Goal: Check status

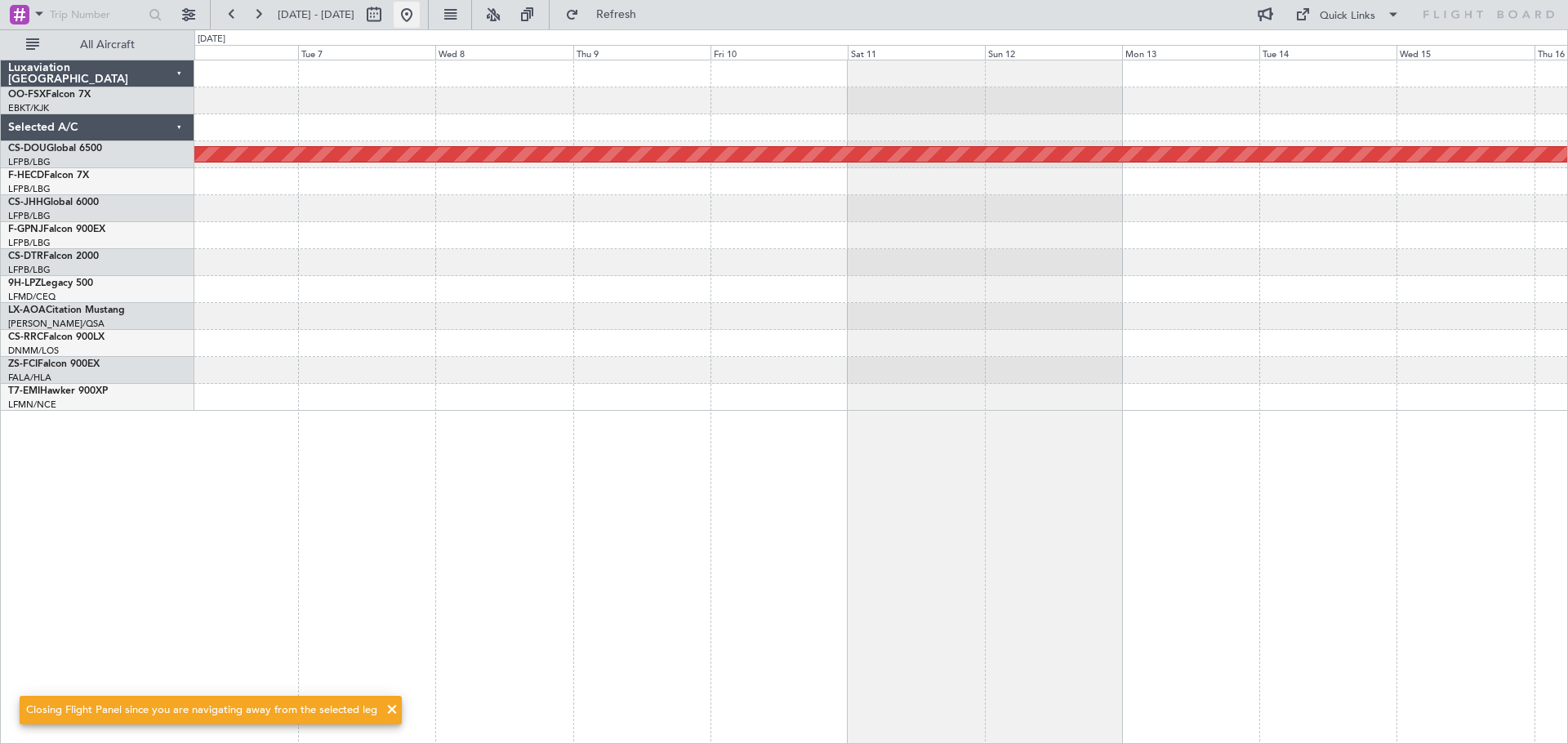
click at [419, 14] on button at bounding box center [406, 15] width 26 height 26
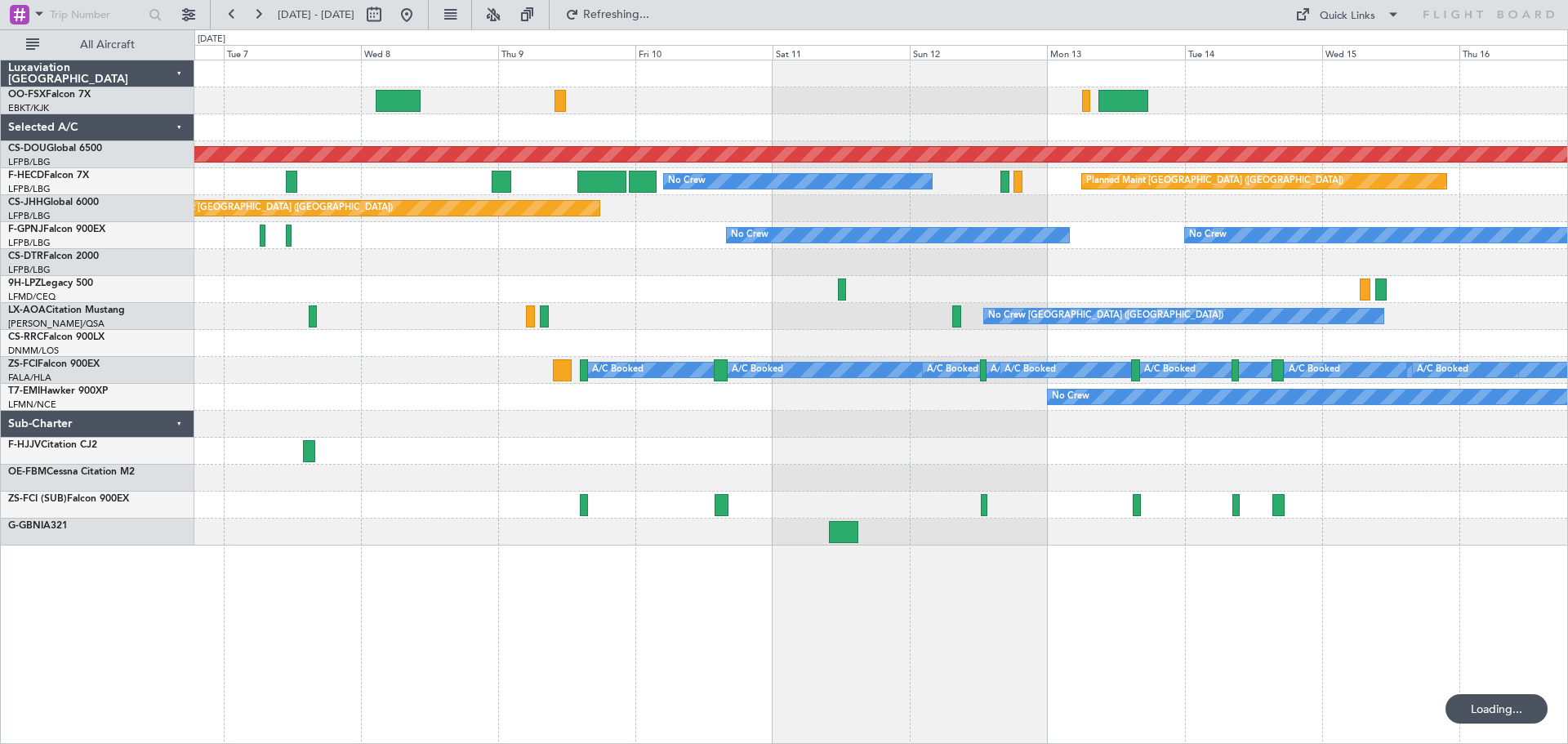
click at [383, 367] on div "Planned Maint London ([GEOGRAPHIC_DATA]) No Crew Planned Maint [GEOGRAPHIC_DATA…" at bounding box center [880, 303] width 1372 height 485
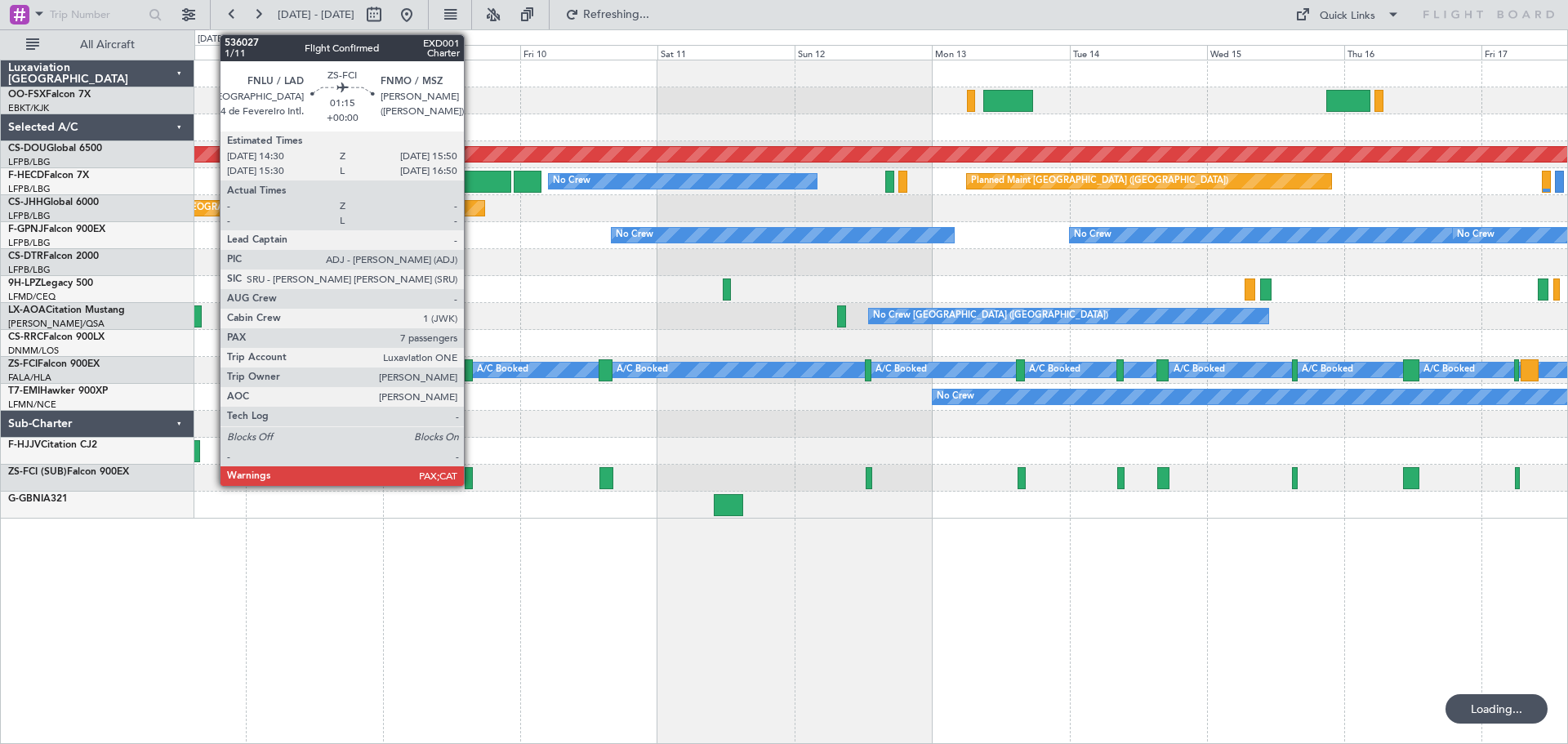
click at [471, 371] on div at bounding box center [468, 371] width 8 height 22
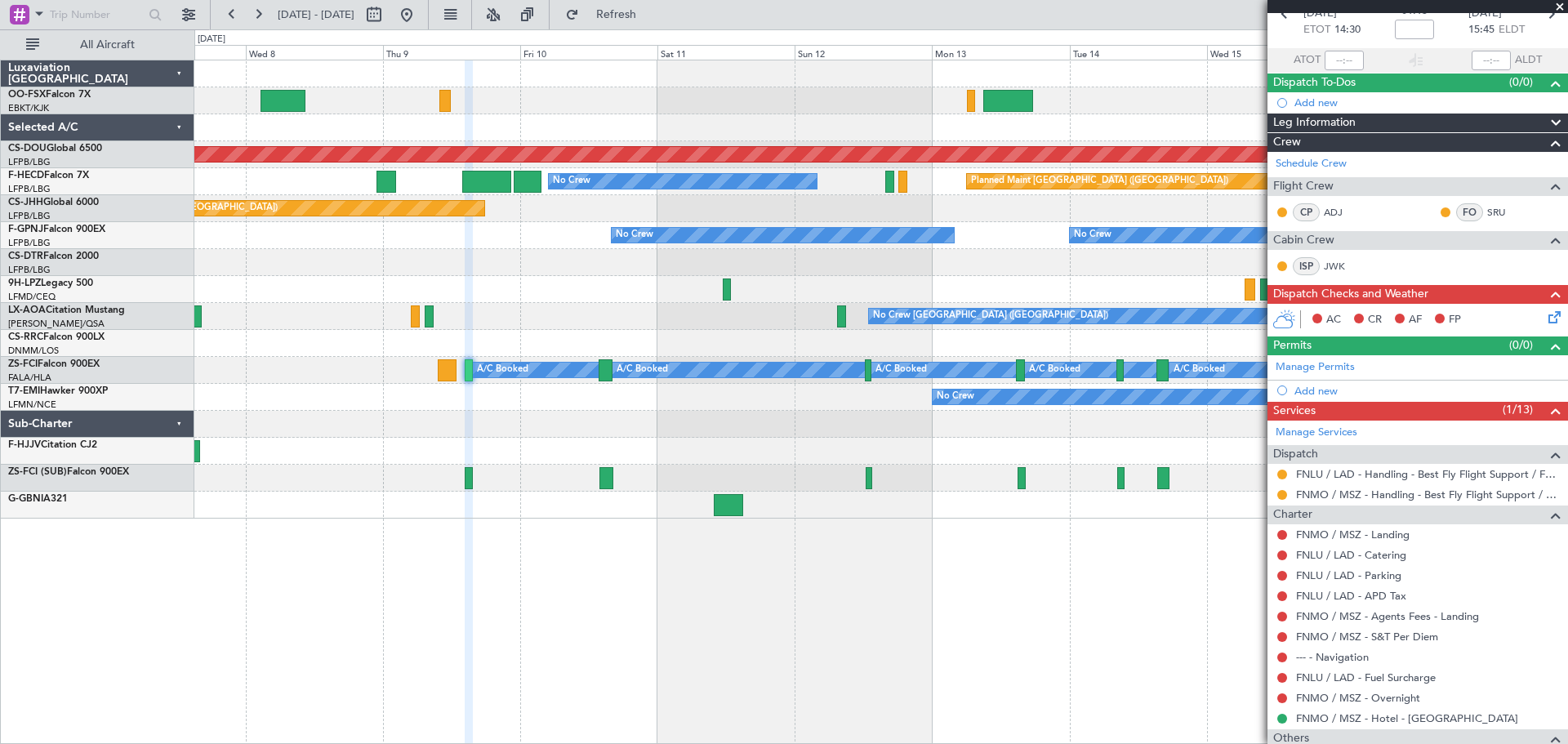
scroll to position [82, 0]
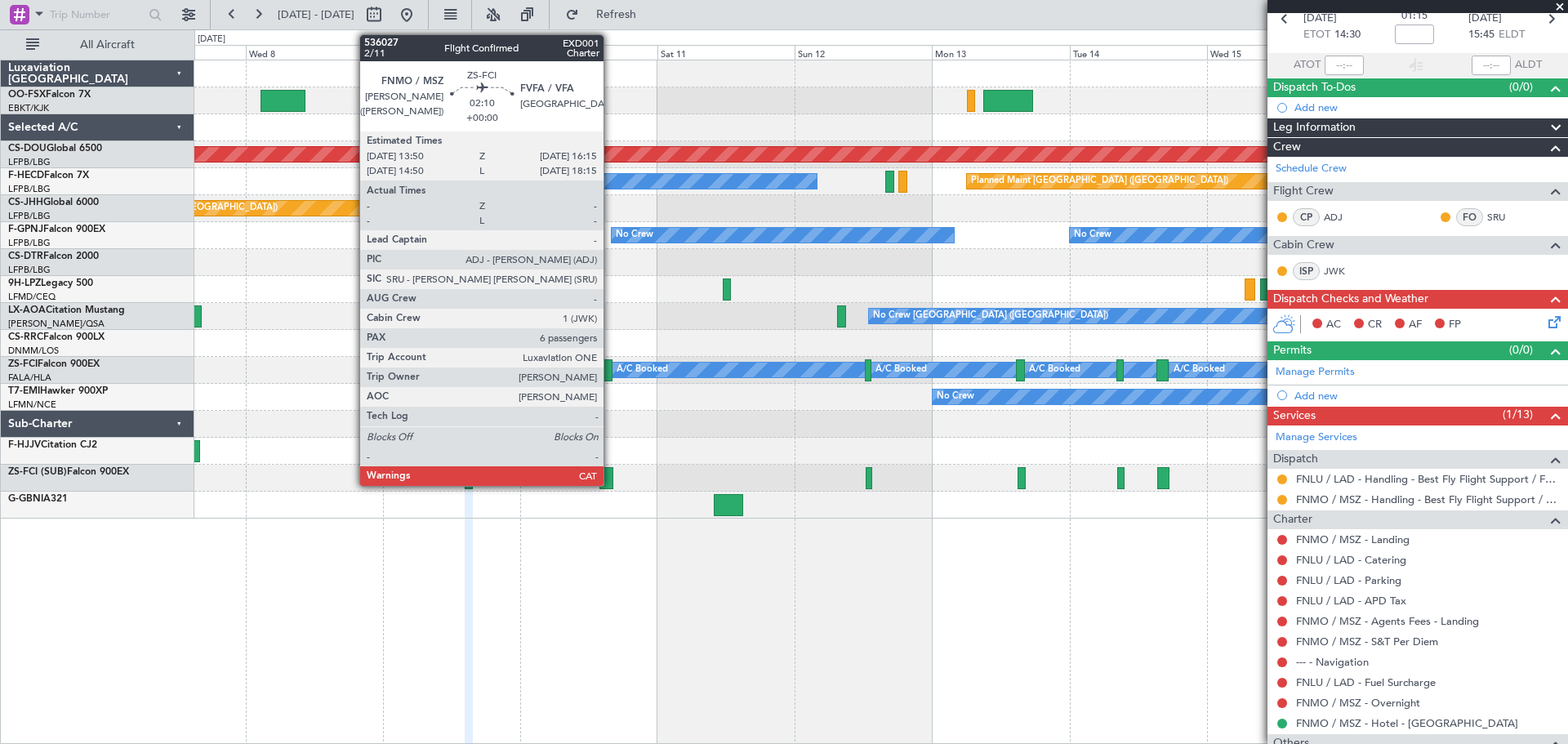
click at [611, 369] on div at bounding box center [605, 371] width 14 height 22
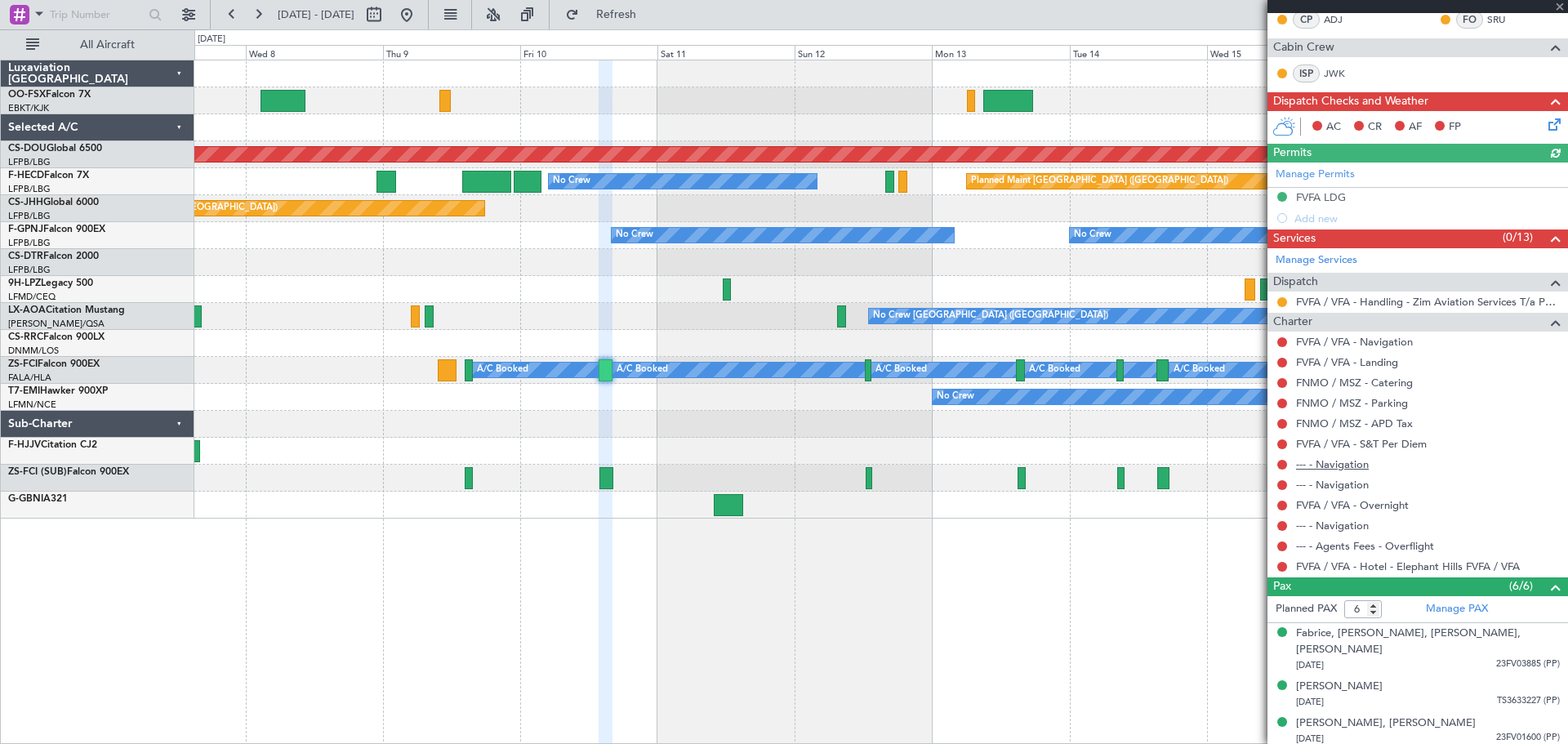
scroll to position [326, 0]
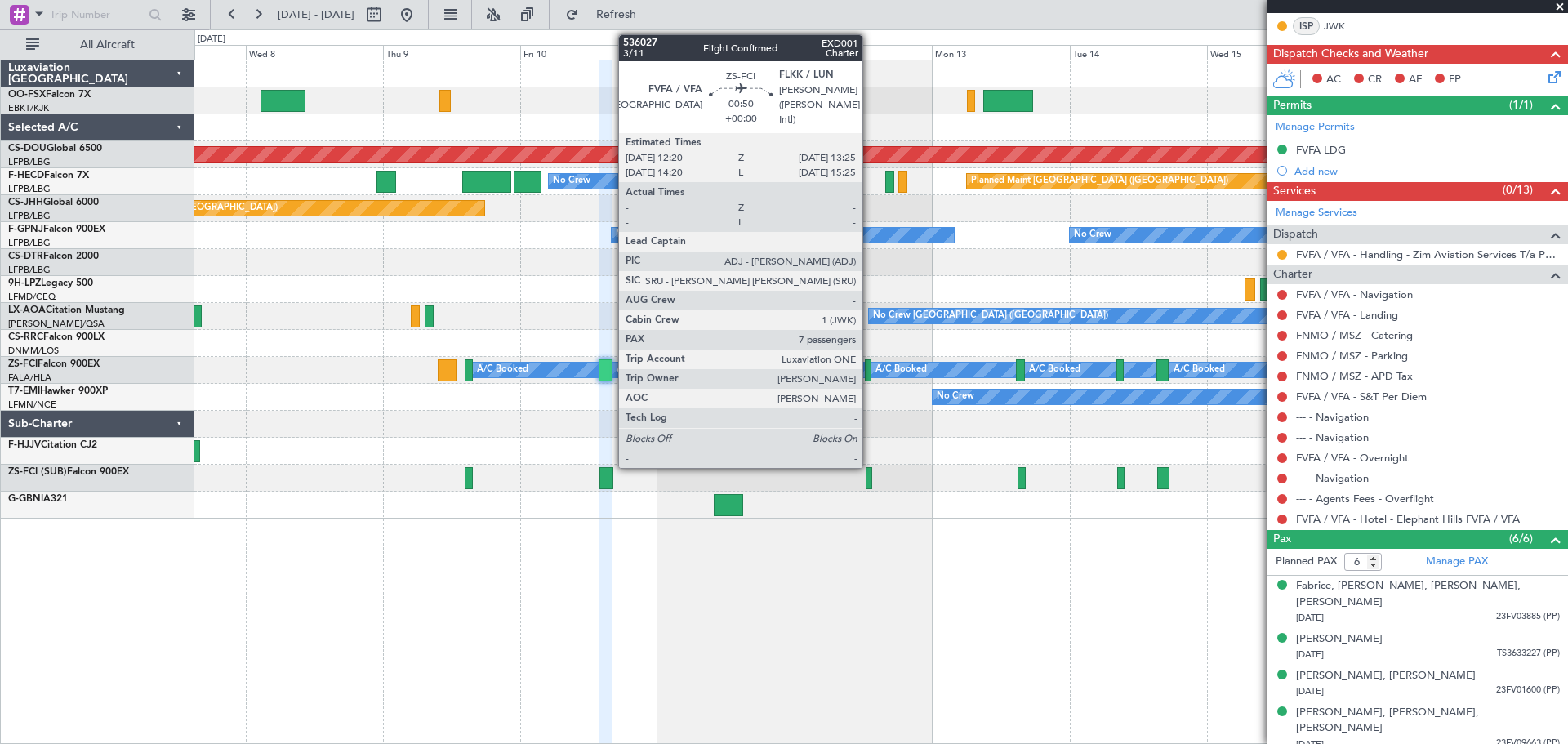
click at [869, 364] on div at bounding box center [867, 371] width 6 height 22
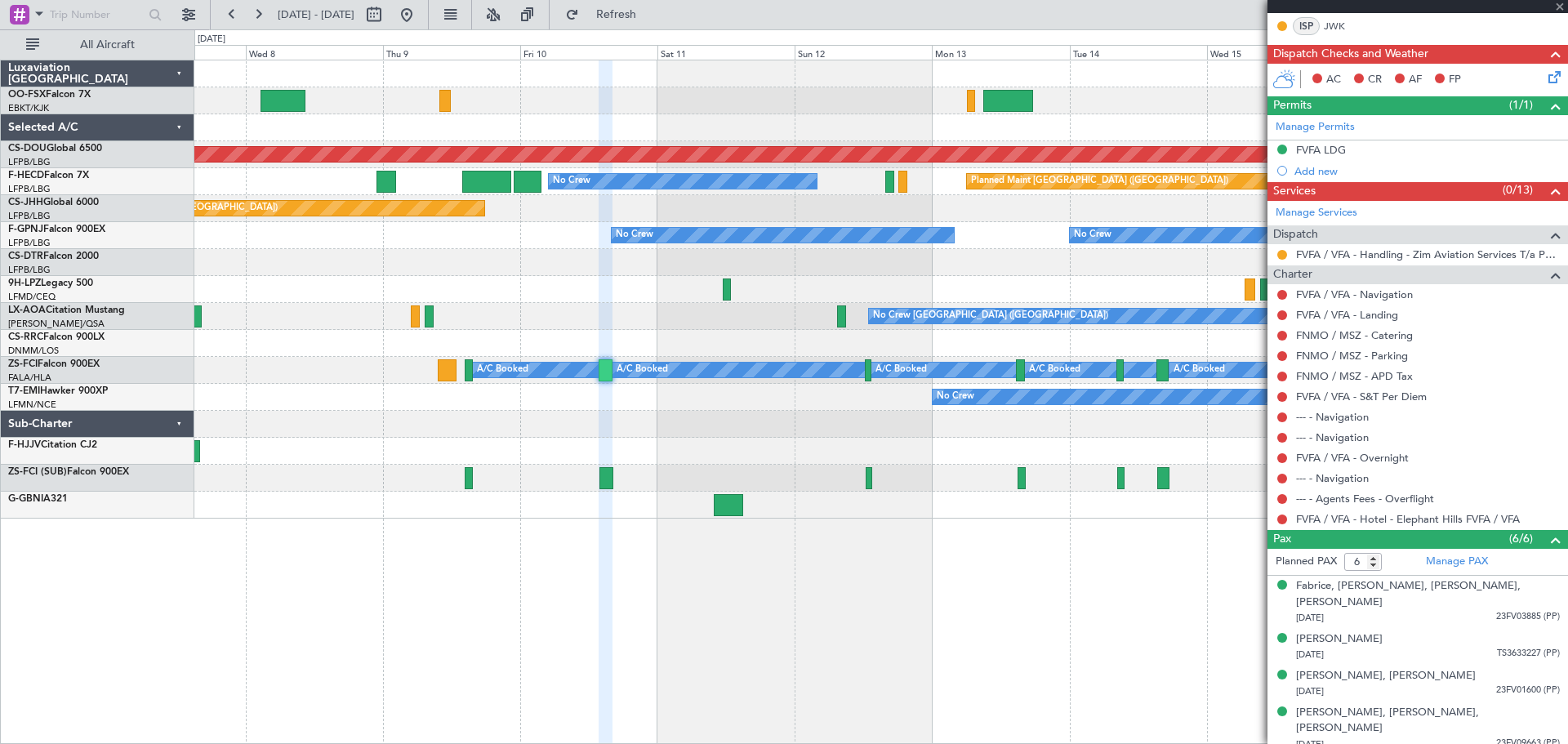
type input "7"
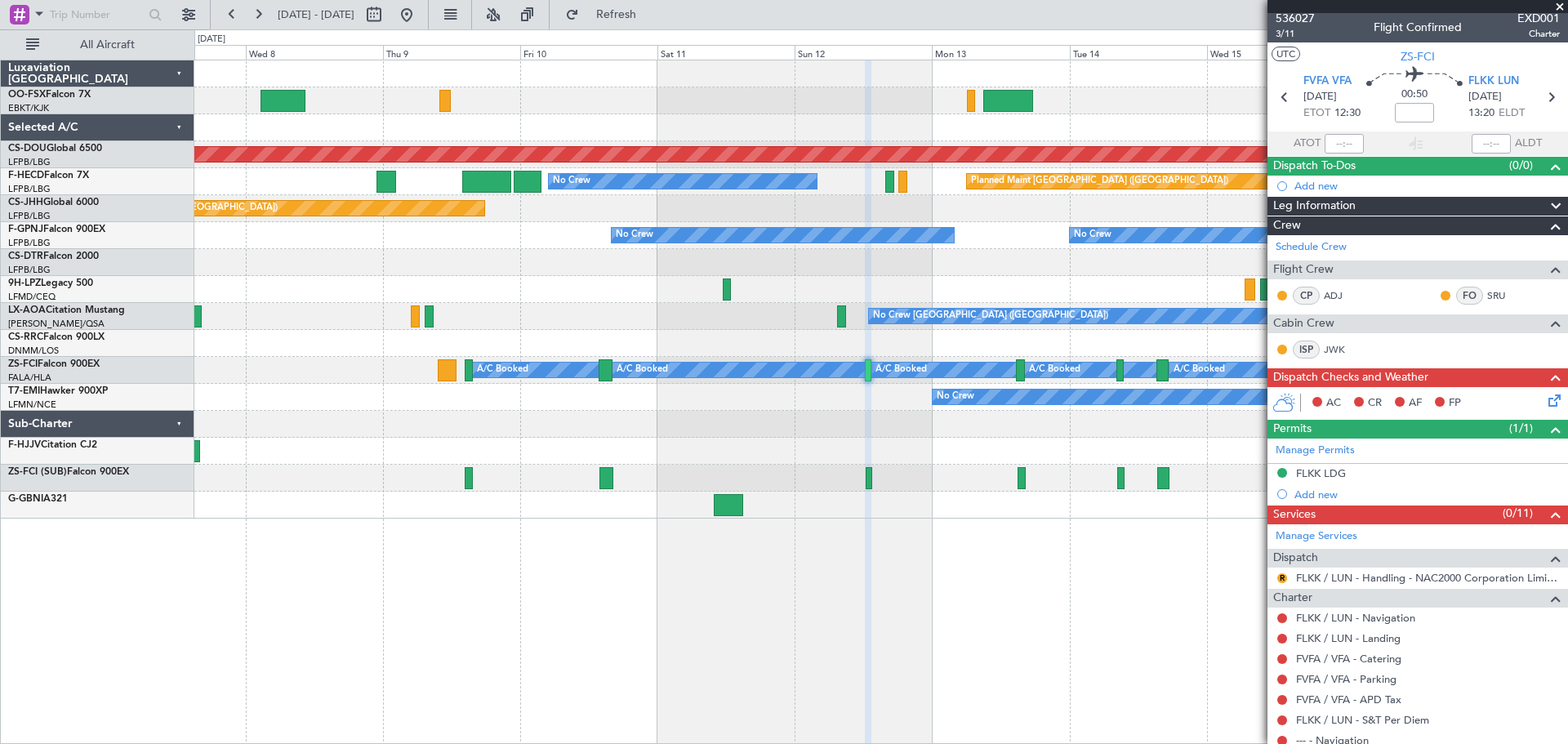
scroll to position [0, 0]
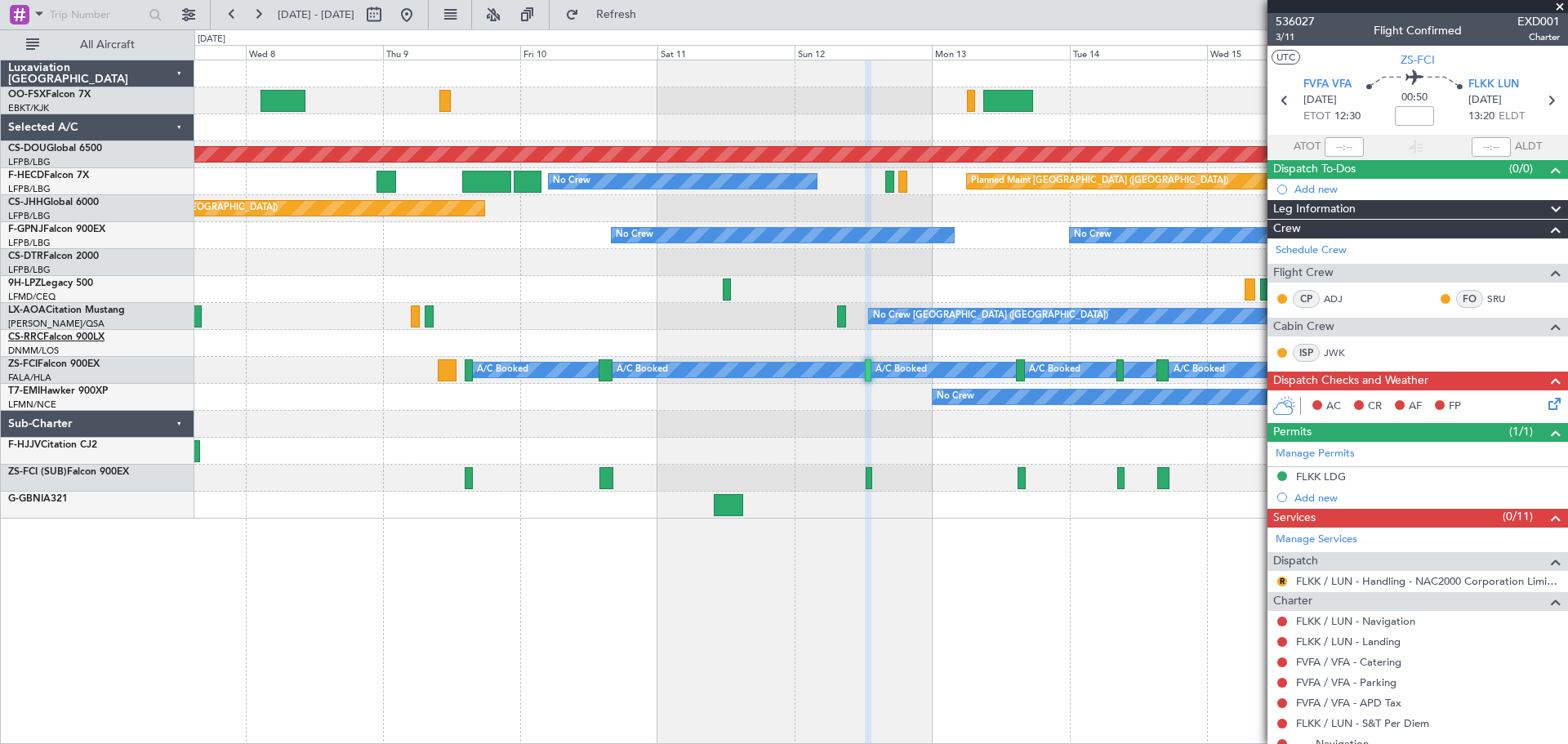
click at [81, 338] on link "CS-RRC Falcon 900LX" at bounding box center [56, 337] width 97 height 10
click at [1004, 381] on div "Planned Maint London (Biggin Hill) Planned Maint Paris (Le Bourget) No Crew Pla…" at bounding box center [880, 290] width 1372 height 458
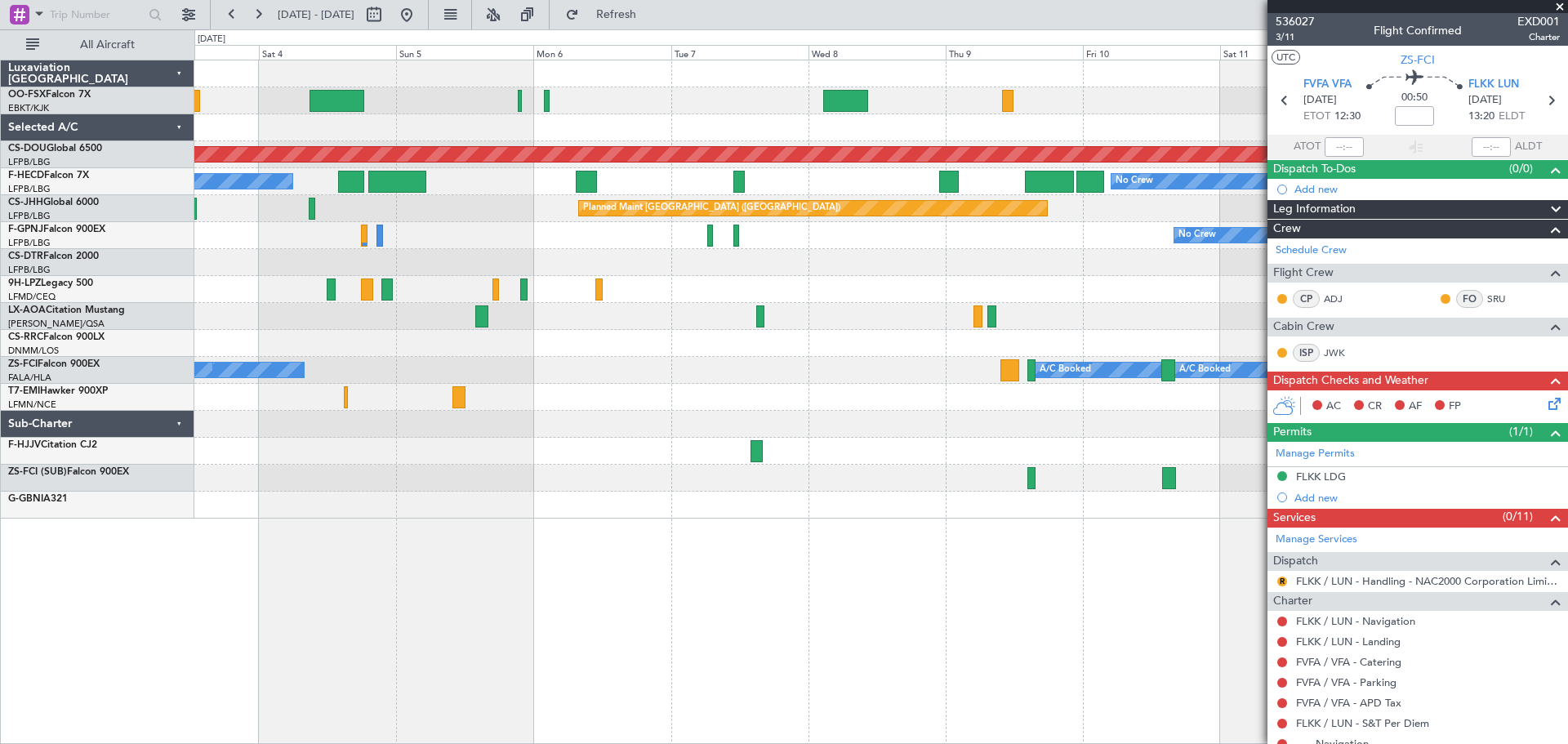
click at [887, 374] on div "Planned Maint London (Biggin Hill) Planned Maint Paris (Le Bourget) No Crew AOG…" at bounding box center [880, 290] width 1372 height 458
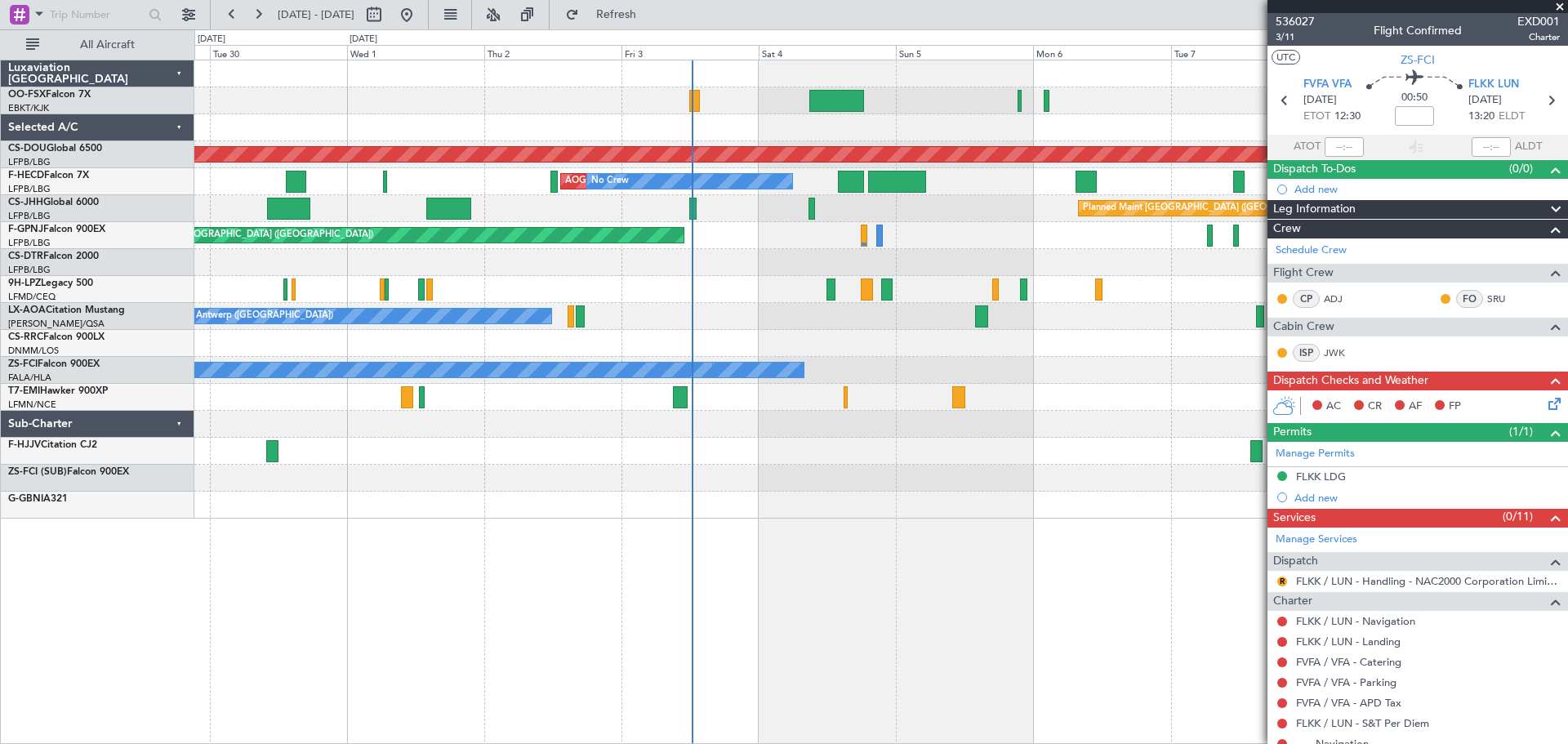
click at [921, 394] on div at bounding box center [880, 396] width 1372 height 27
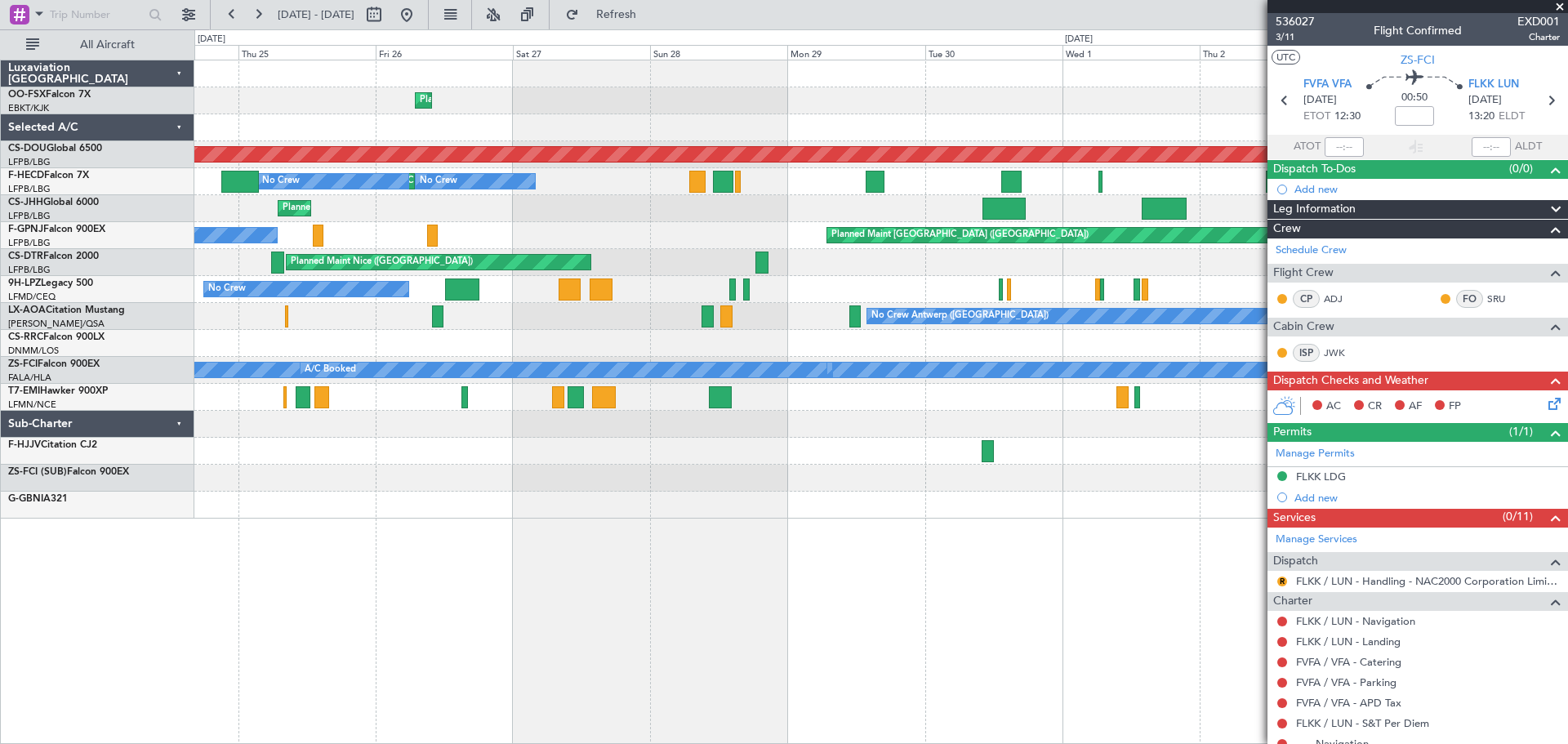
click at [954, 411] on div "Planned Maint Kortrijk-Wevelgem Planned Maint London (Biggin Hill) AOG Maint Pa…" at bounding box center [880, 290] width 1372 height 458
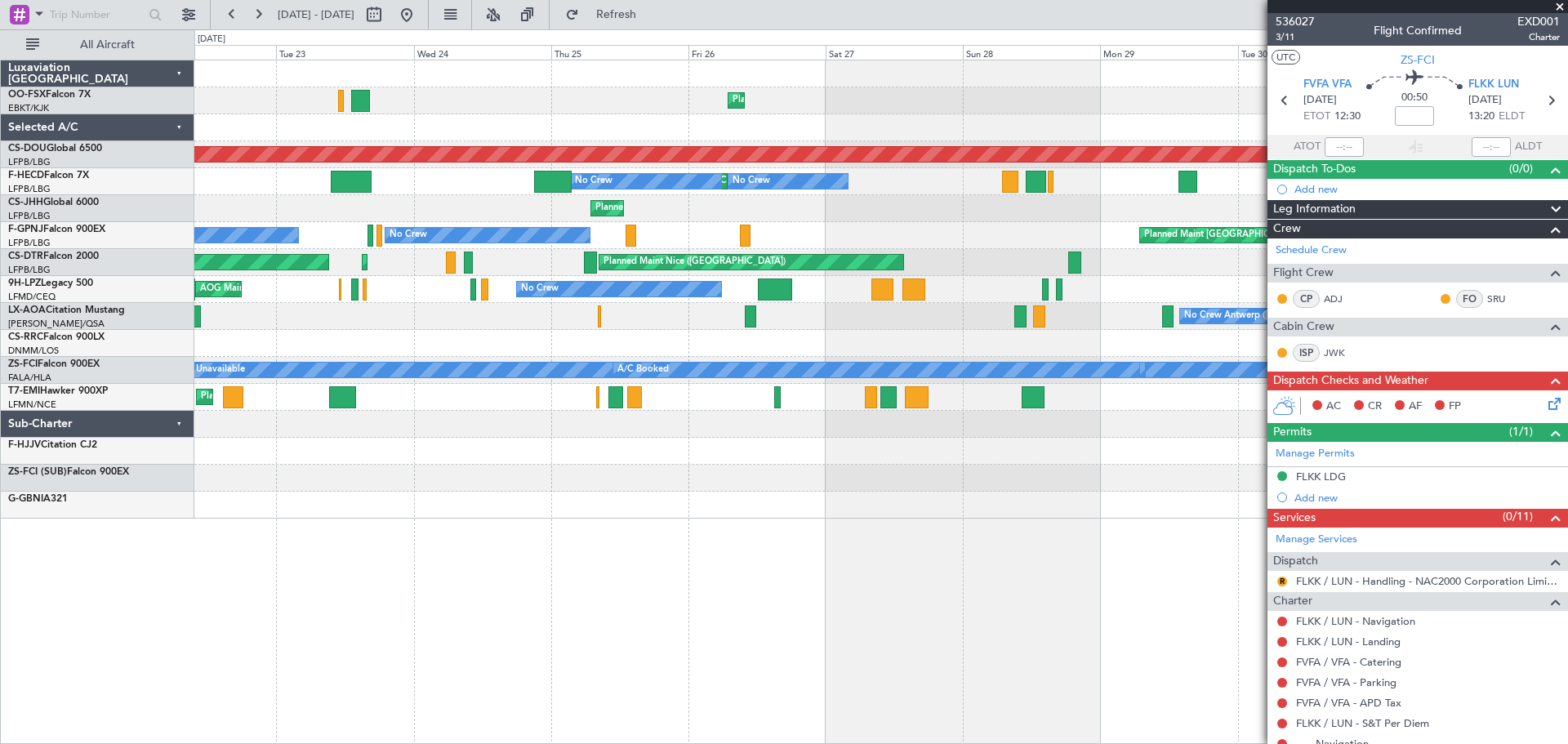
click at [1108, 417] on div at bounding box center [880, 424] width 1372 height 27
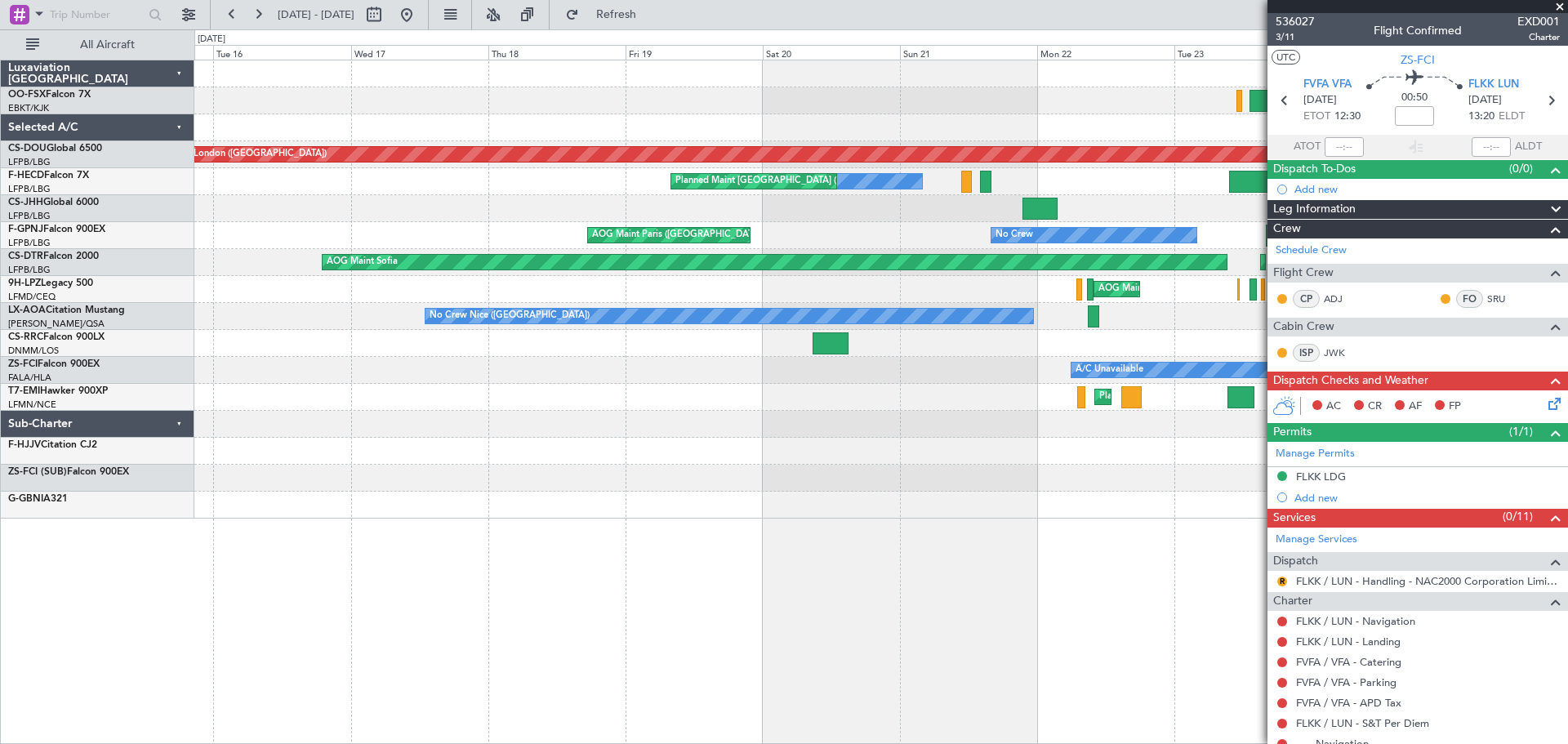
click at [1036, 382] on div "Planned Maint Kortrijk-Wevelgem Planned Maint London (Biggin Hill) Planned Main…" at bounding box center [880, 290] width 1372 height 458
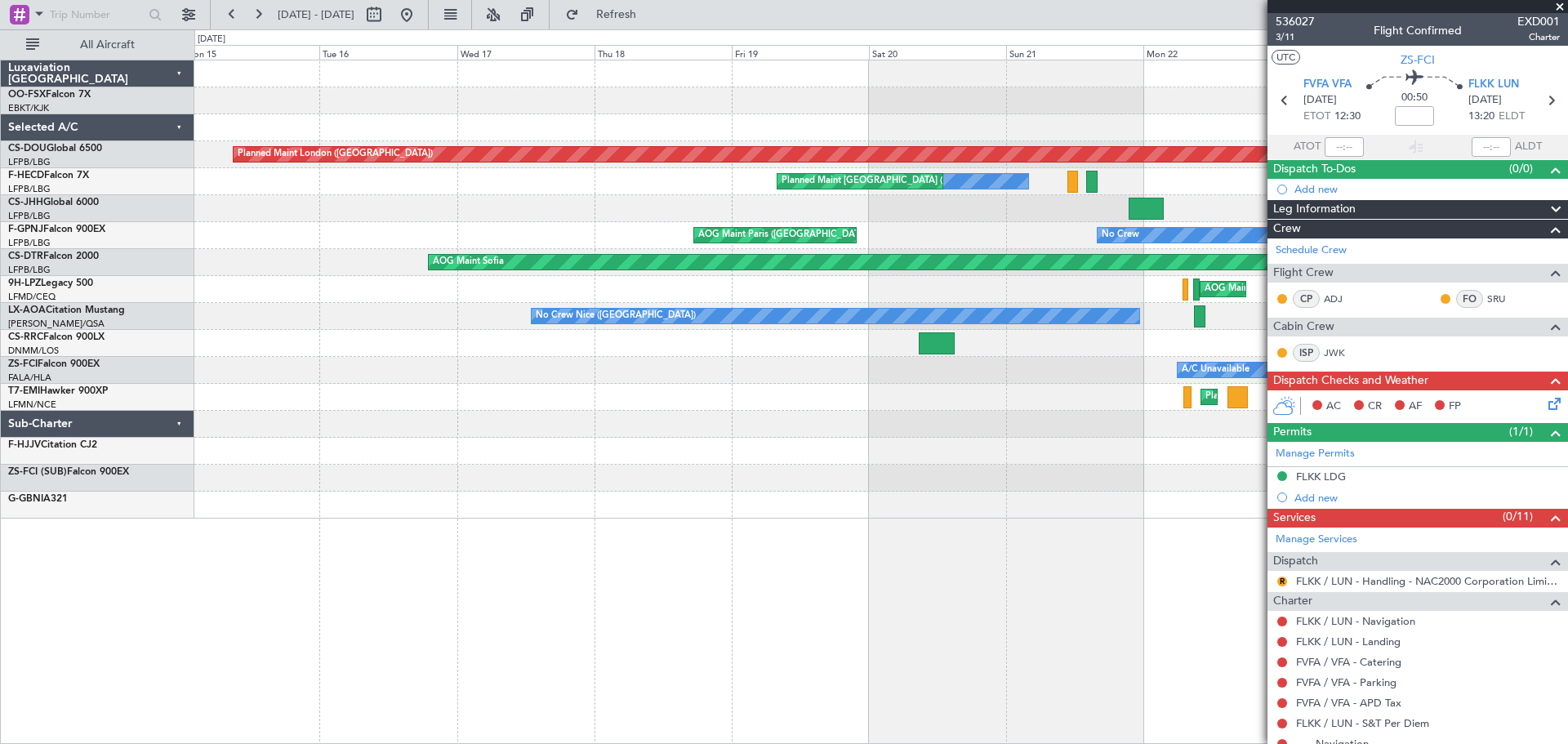
click at [1029, 398] on div "Planned Maint Zurich" at bounding box center [880, 396] width 1372 height 27
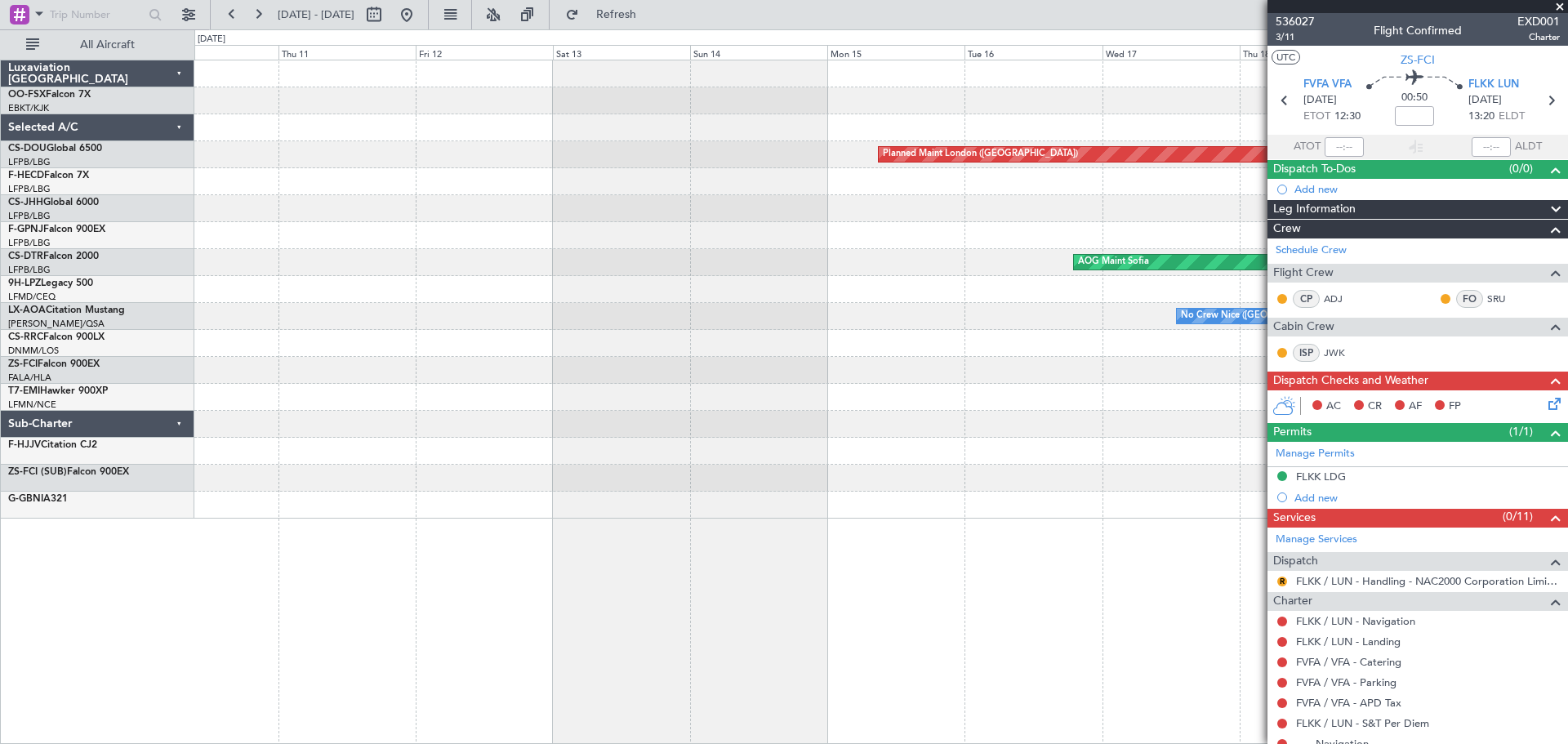
click at [949, 409] on div "Planned Maint London (Biggin Hill) No Crew Planned Maint Paris (Le Bourget) AOG…" at bounding box center [880, 290] width 1372 height 458
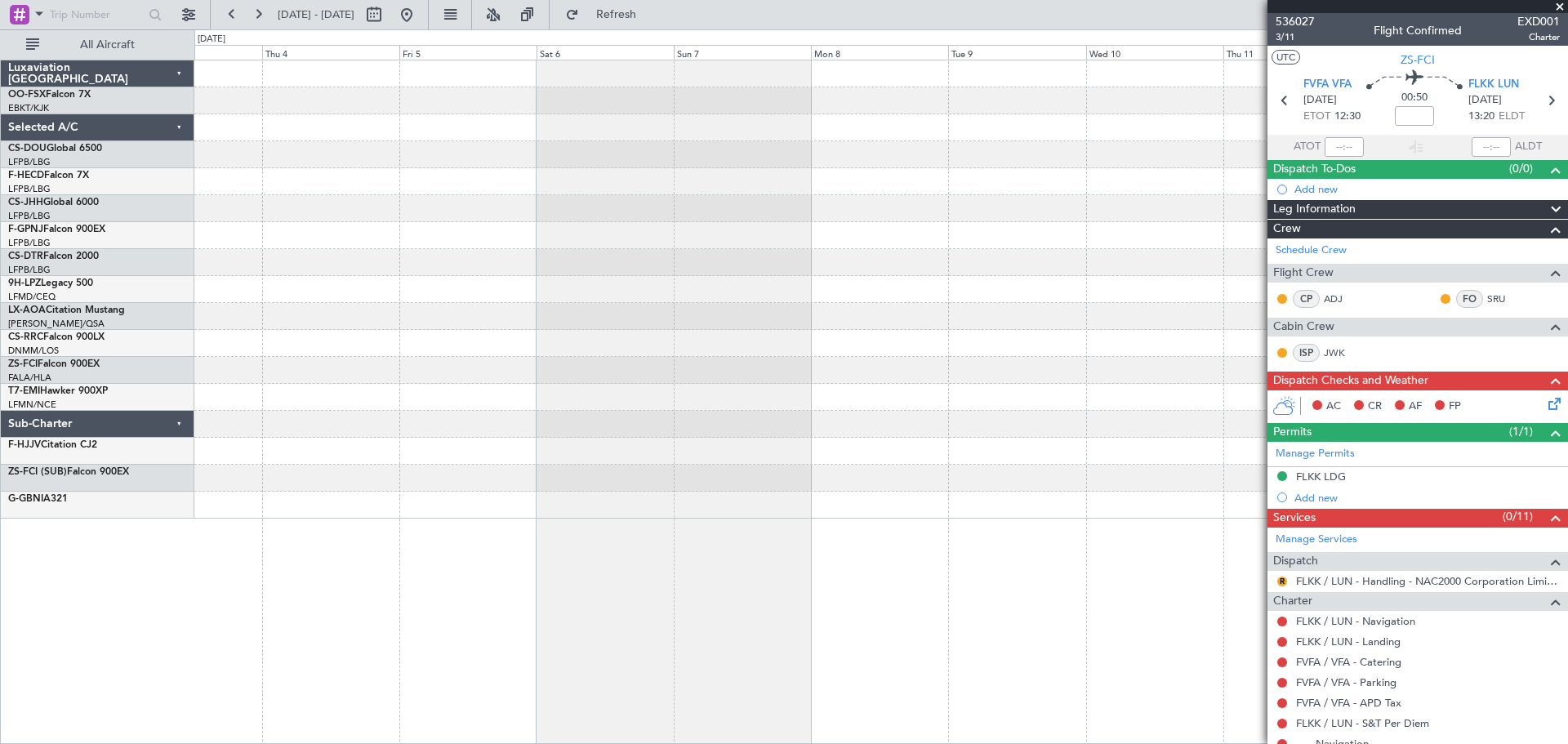
click at [902, 411] on div at bounding box center [880, 424] width 1372 height 27
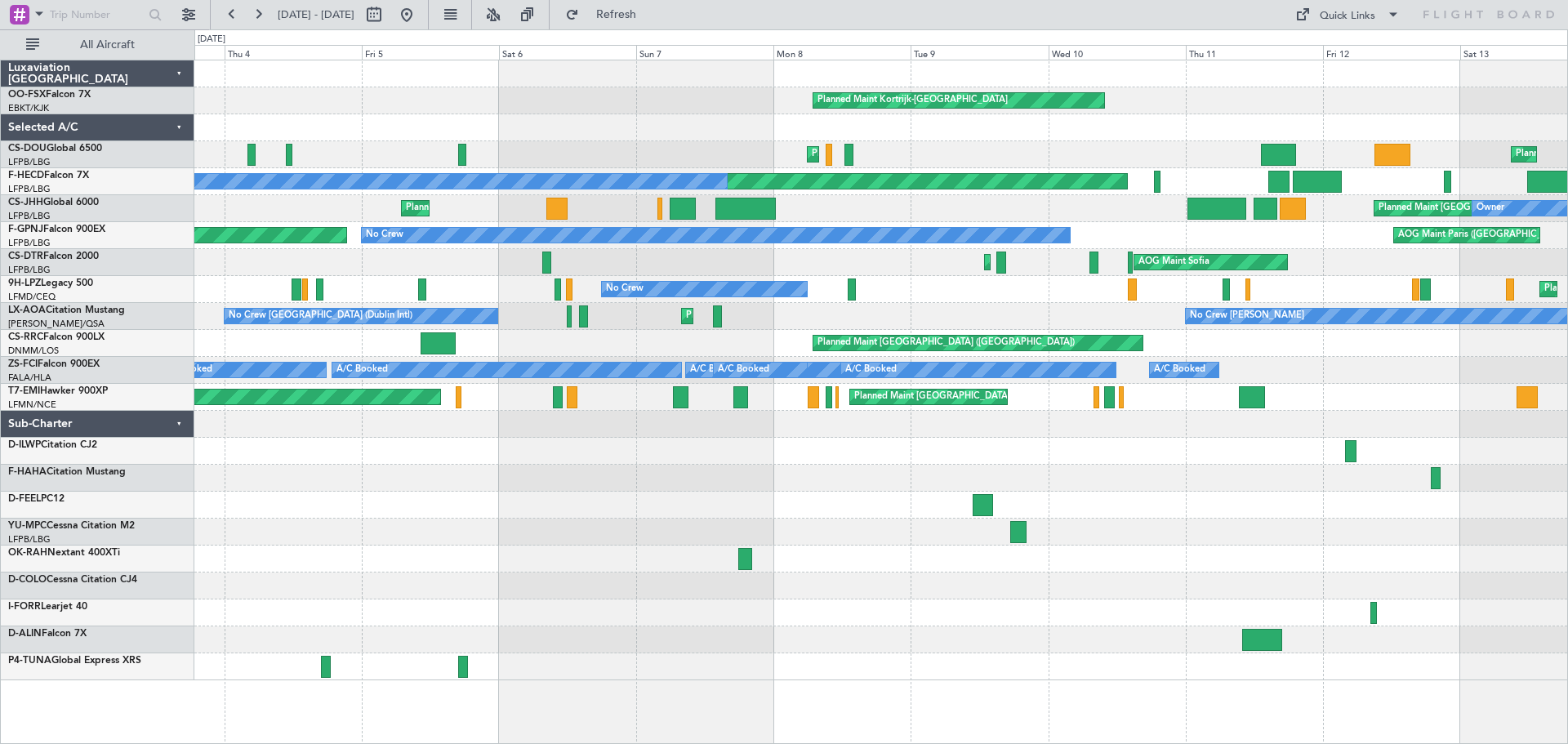
click at [1474, 499] on div "Planned Maint Kortrijk-Wevelgem AOG Maint Kortrijk-Wevelgem Planned Maint Paris…" at bounding box center [880, 371] width 1372 height 620
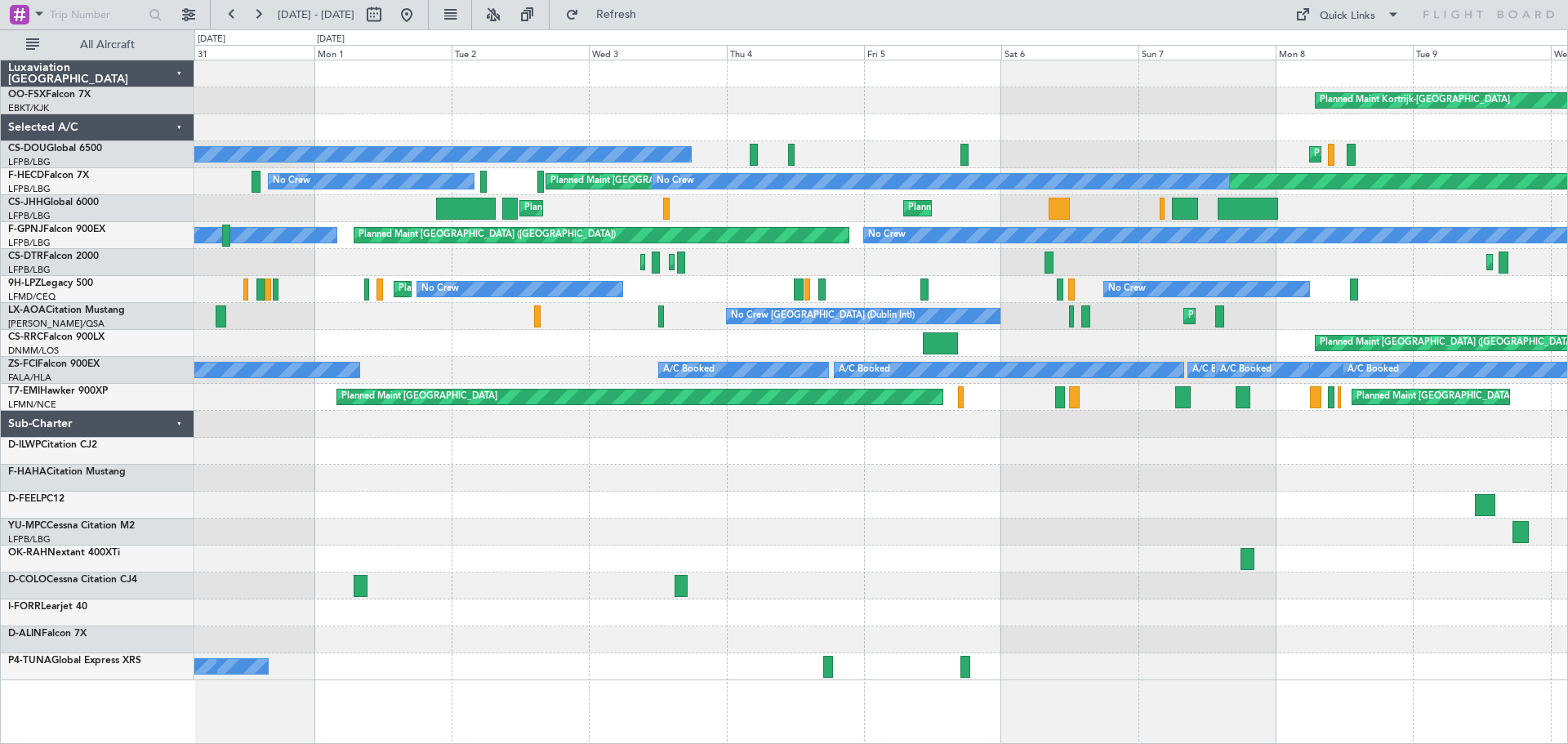
click at [1002, 486] on div "Planned Maint Kortrijk-Wevelgem Planned Maint Kortrijk-Wevelgem Planned Maint P…" at bounding box center [880, 371] width 1372 height 620
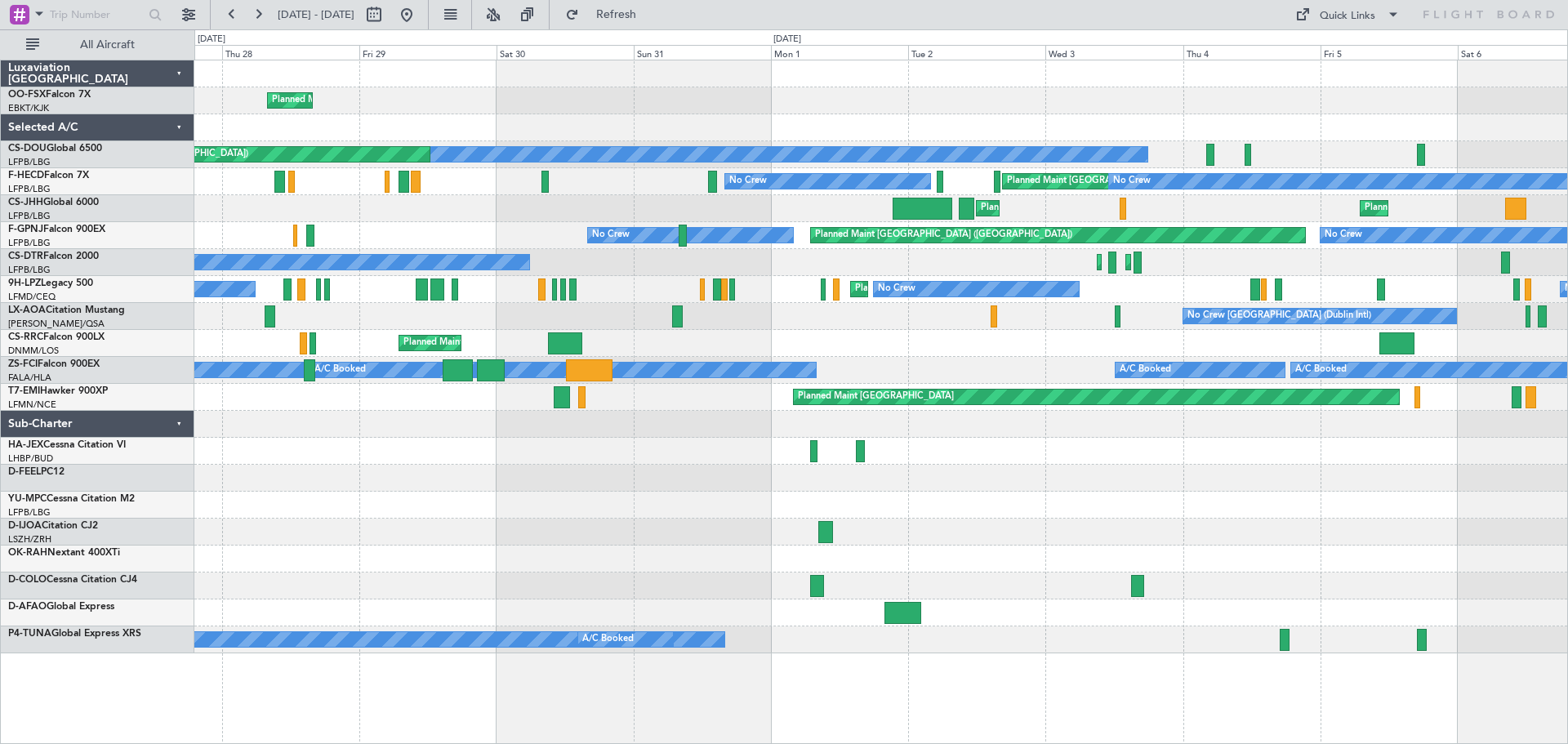
click at [944, 564] on div at bounding box center [880, 558] width 1372 height 27
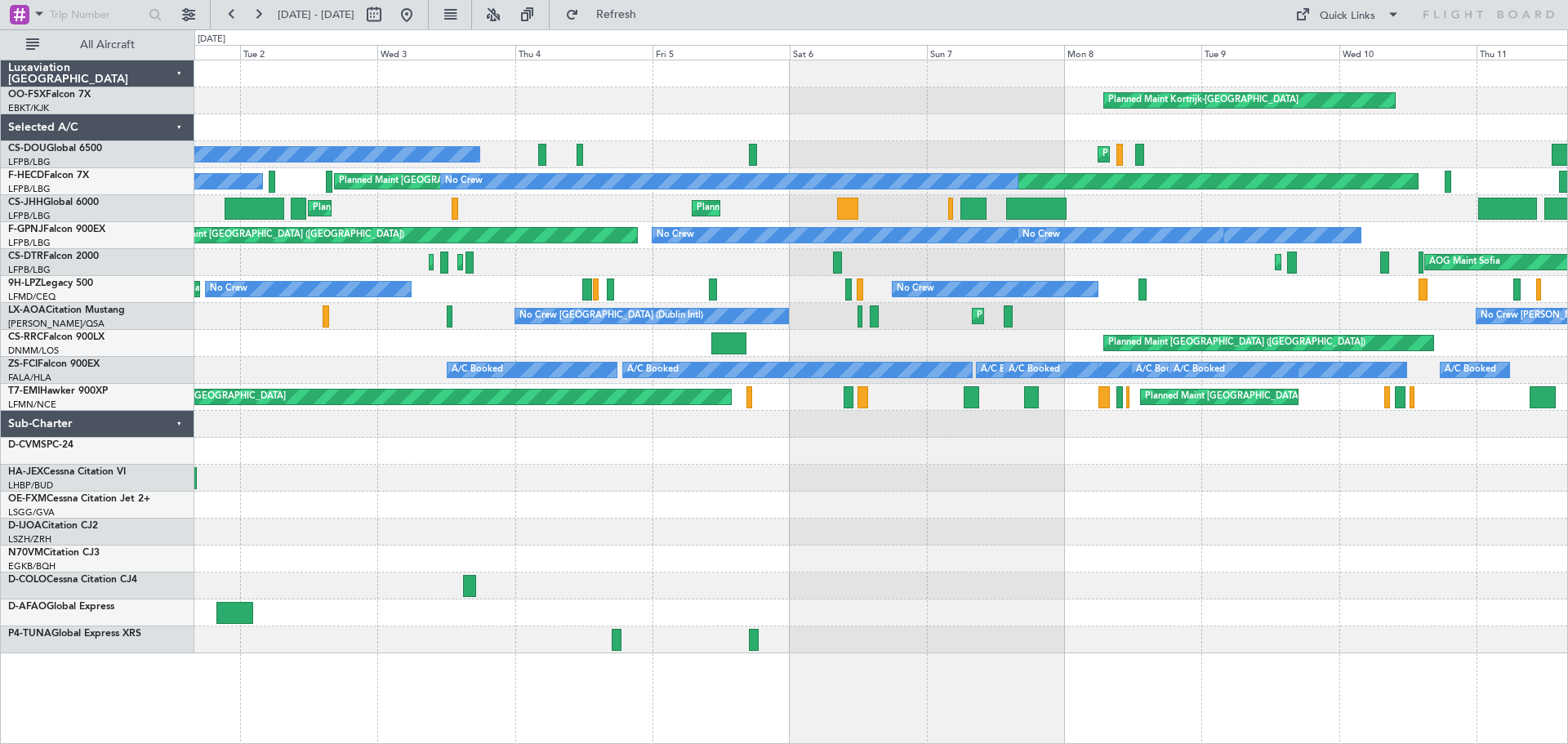
click at [353, 511] on div at bounding box center [880, 504] width 1372 height 27
